Goal: Find specific page/section: Find specific page/section

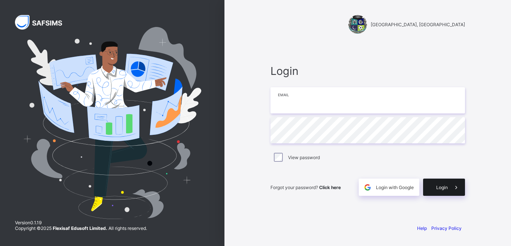
type input "**********"
click at [445, 189] on span "Login" at bounding box center [442, 187] width 12 height 6
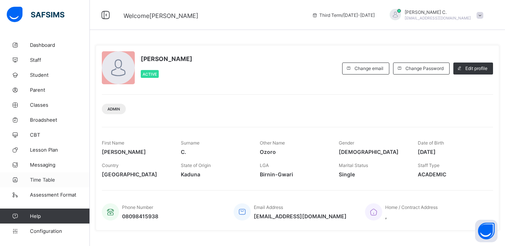
click at [30, 119] on span "Broadsheet" at bounding box center [60, 120] width 60 height 6
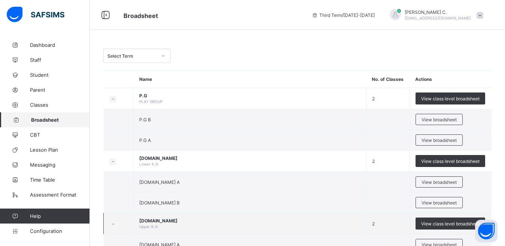
drag, startPoint x: 377, startPoint y: 224, endPoint x: 407, endPoint y: 232, distance: 31.0
click at [407, 232] on td "2" at bounding box center [387, 223] width 43 height 21
click at [270, 214] on td "[DOMAIN_NAME] Upper K.G" at bounding box center [250, 223] width 233 height 21
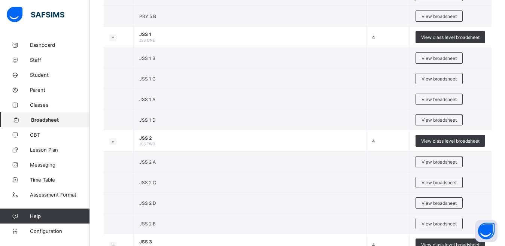
scroll to position [614, 0]
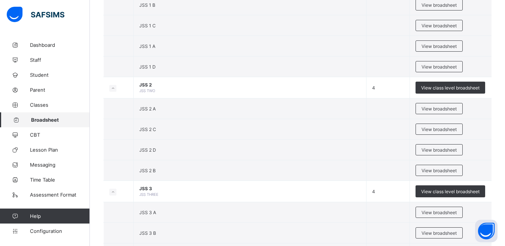
click at [41, 119] on span "Broadsheet" at bounding box center [60, 120] width 59 height 6
